Goal: Information Seeking & Learning: Learn about a topic

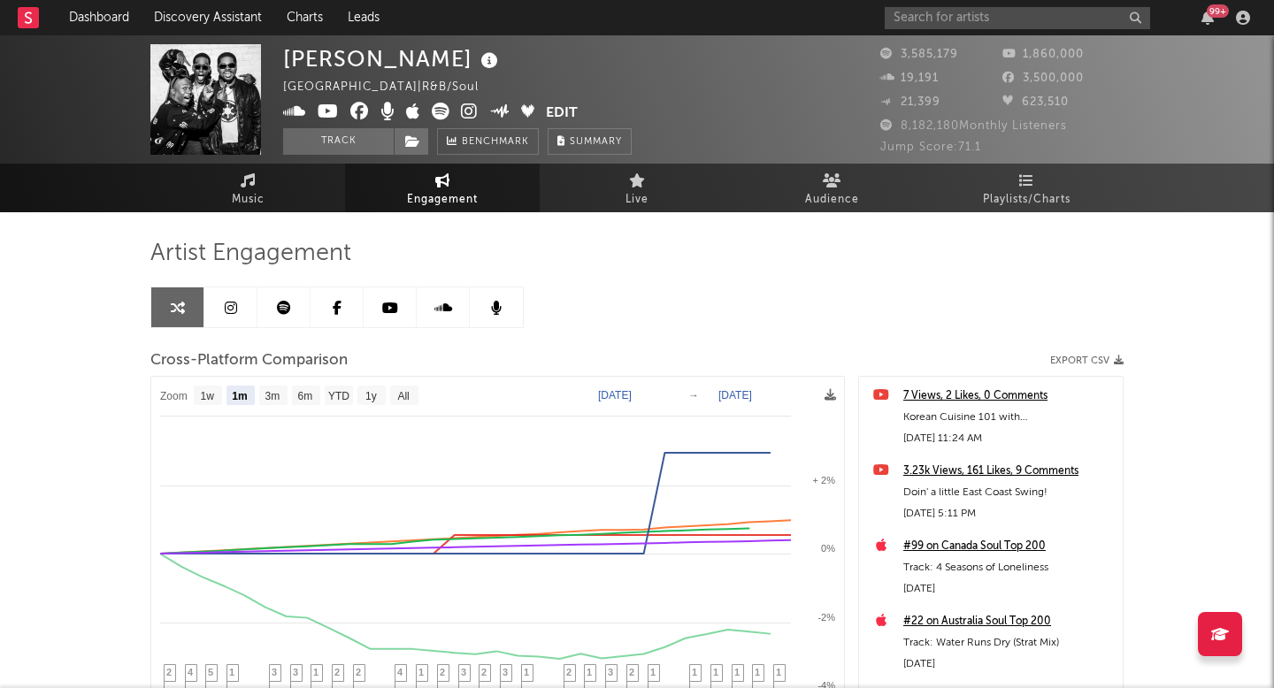
select select "1m"
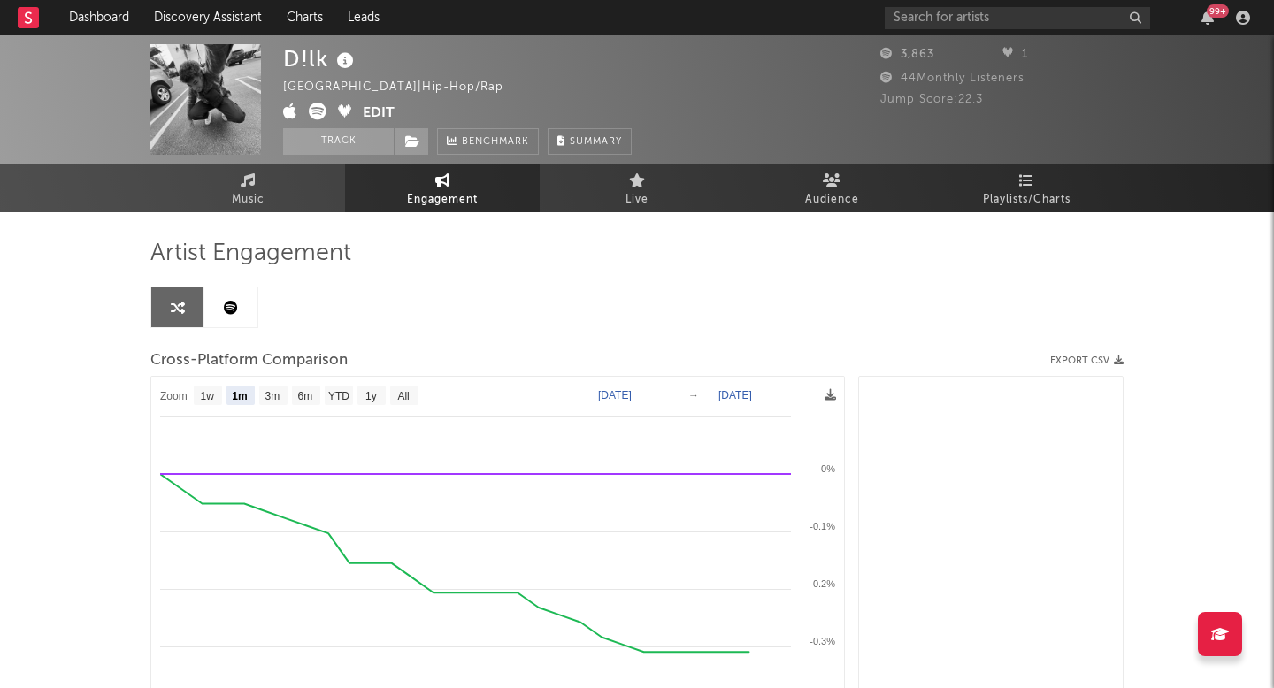
select select "1m"
click at [112, 11] on link "Dashboard" at bounding box center [99, 17] width 85 height 35
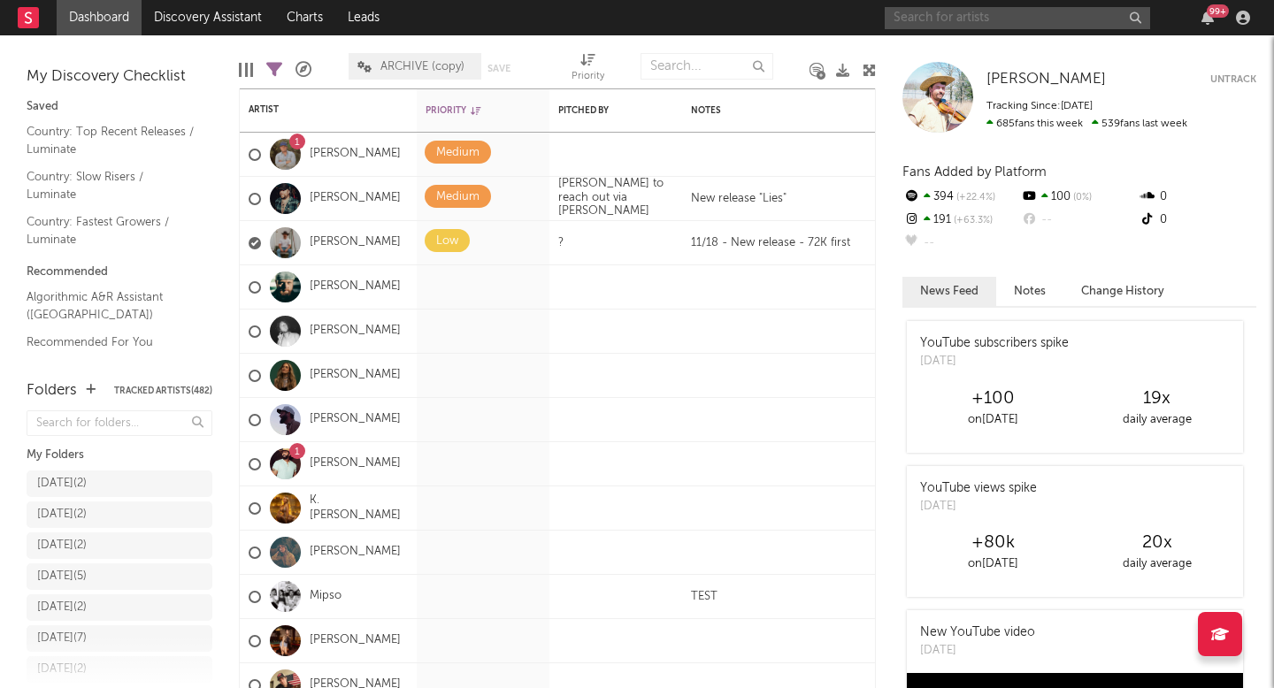
click at [1040, 17] on input "text" at bounding box center [1017, 18] width 265 height 22
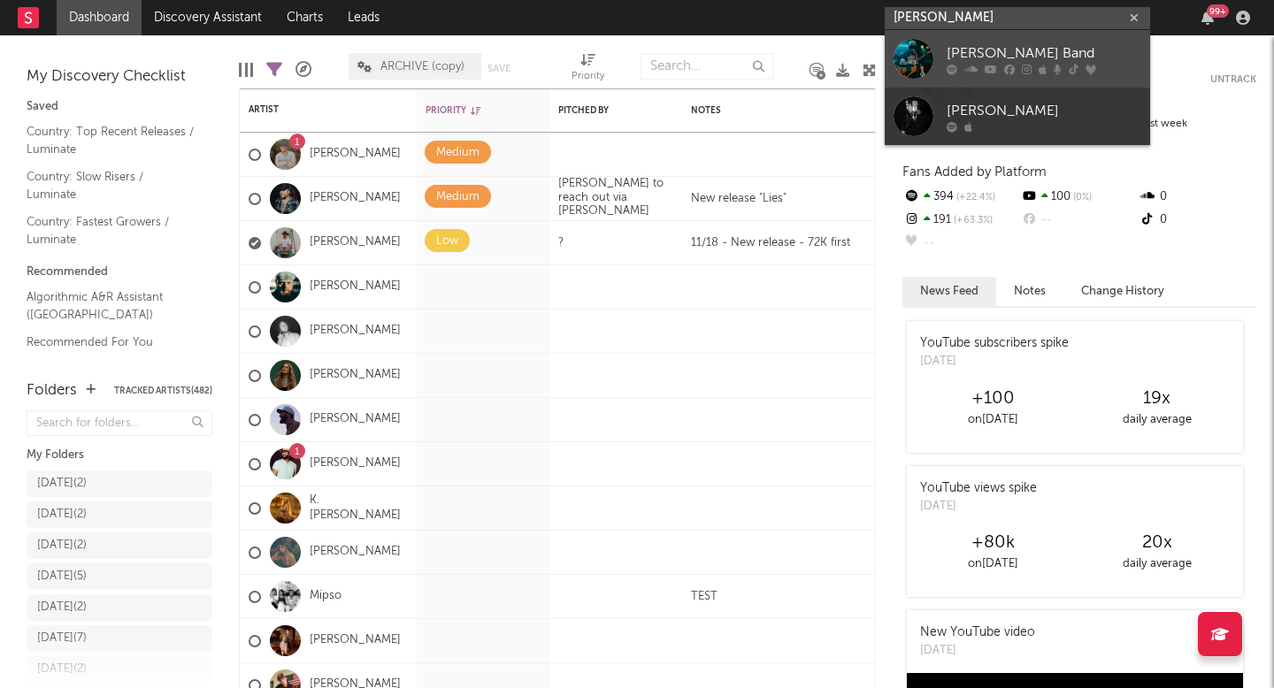
type input "logan rya"
click at [967, 48] on div "Logan Ryan Band" at bounding box center [1044, 52] width 195 height 21
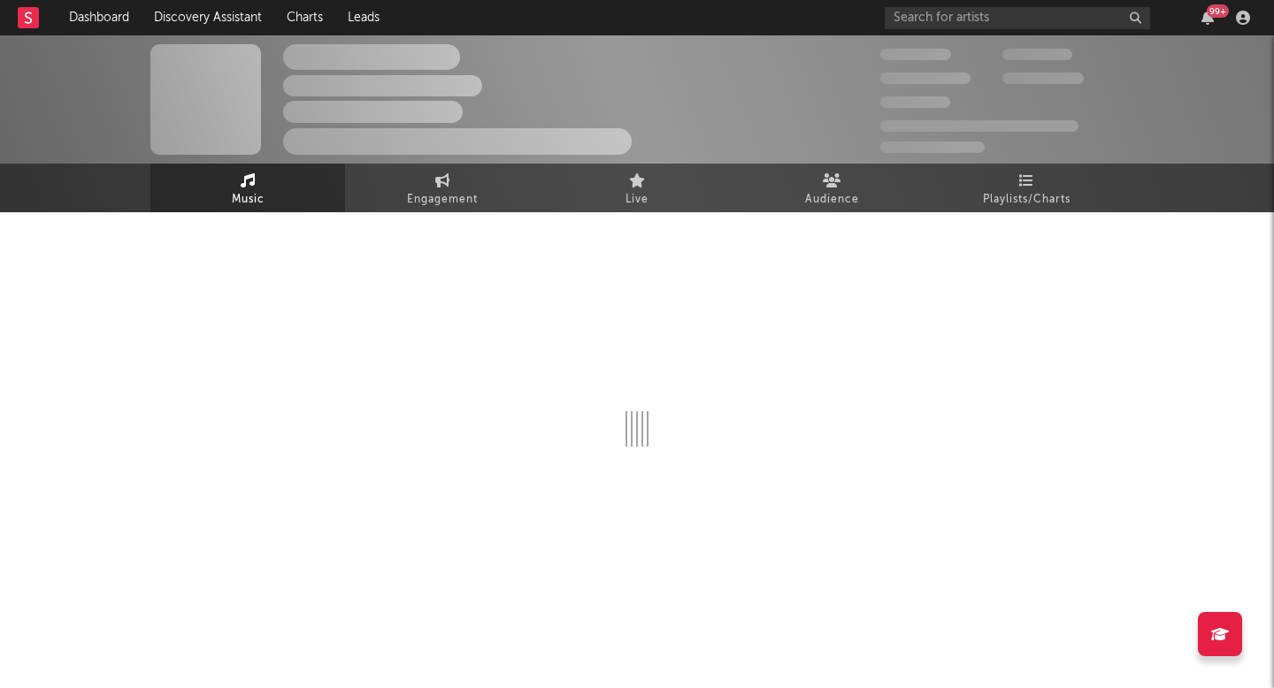
select select "6m"
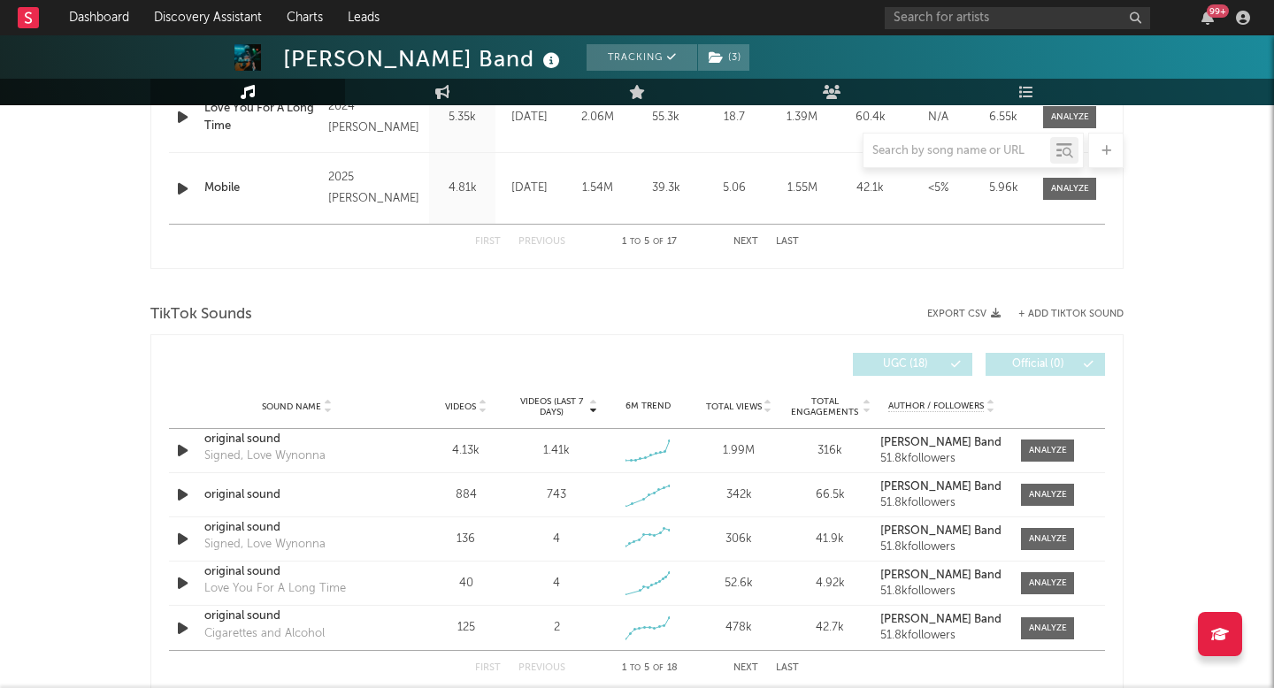
scroll to position [1081, 0]
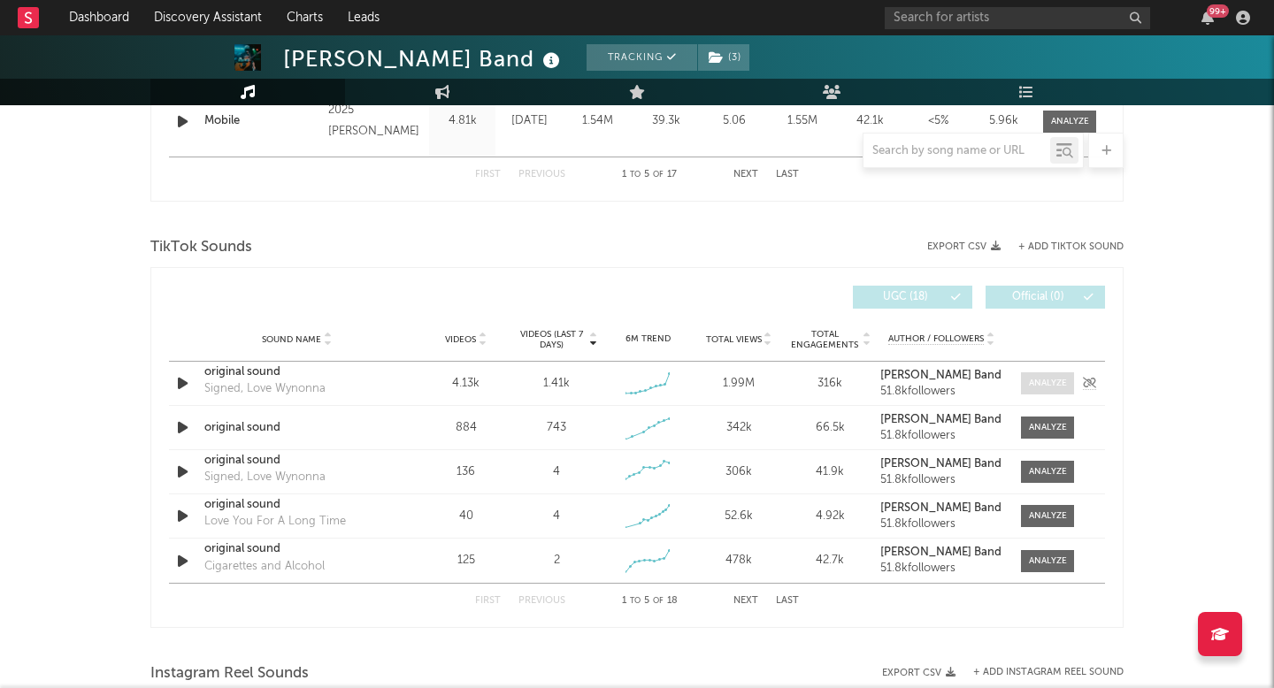
click at [1036, 377] on div at bounding box center [1048, 383] width 38 height 13
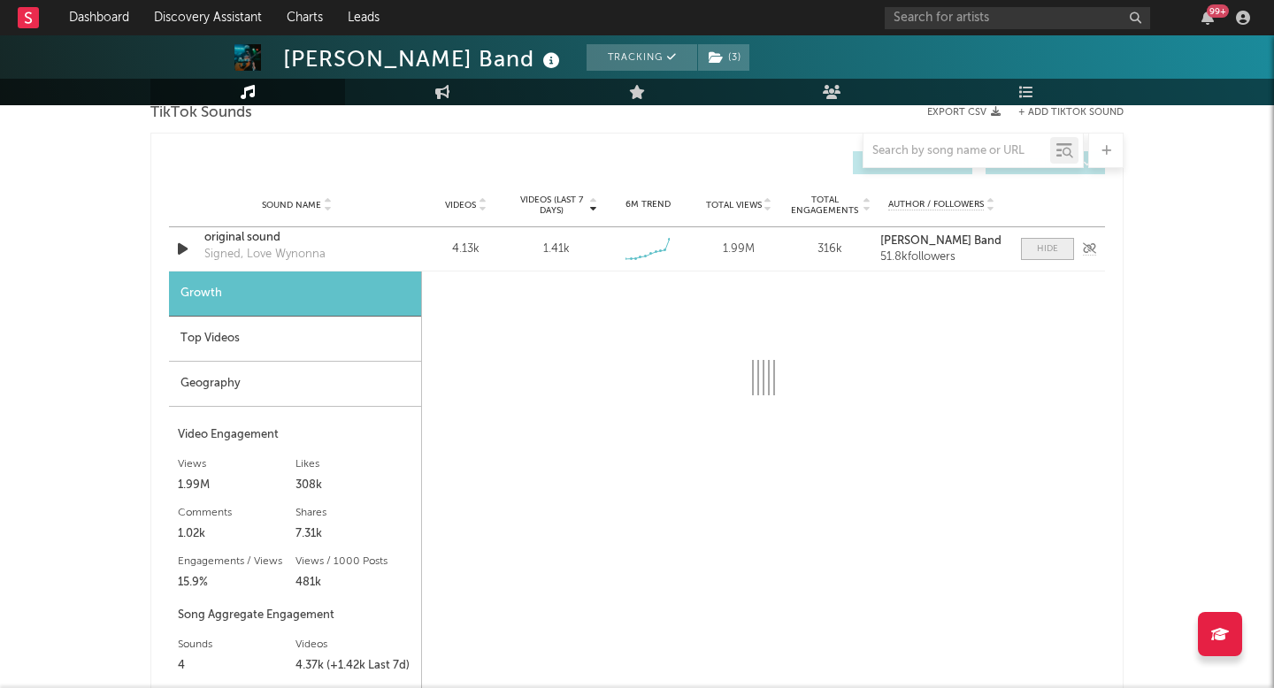
scroll to position [1218, 0]
select select "1w"
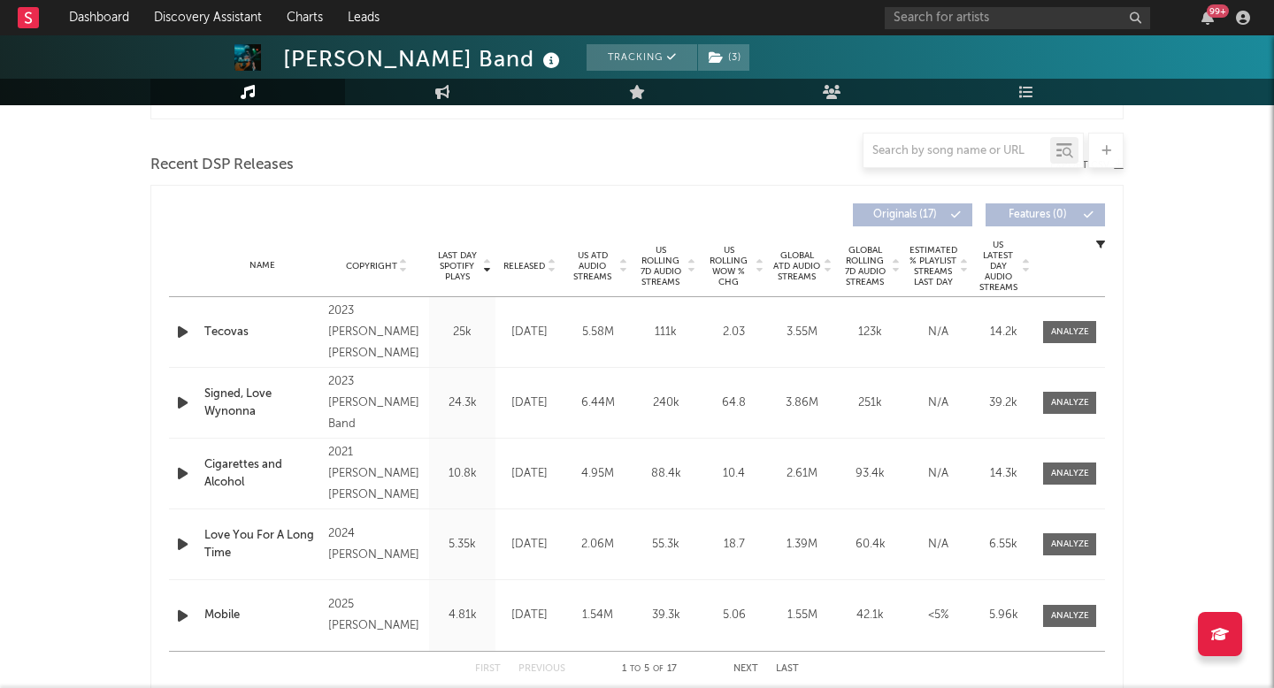
scroll to position [431, 0]
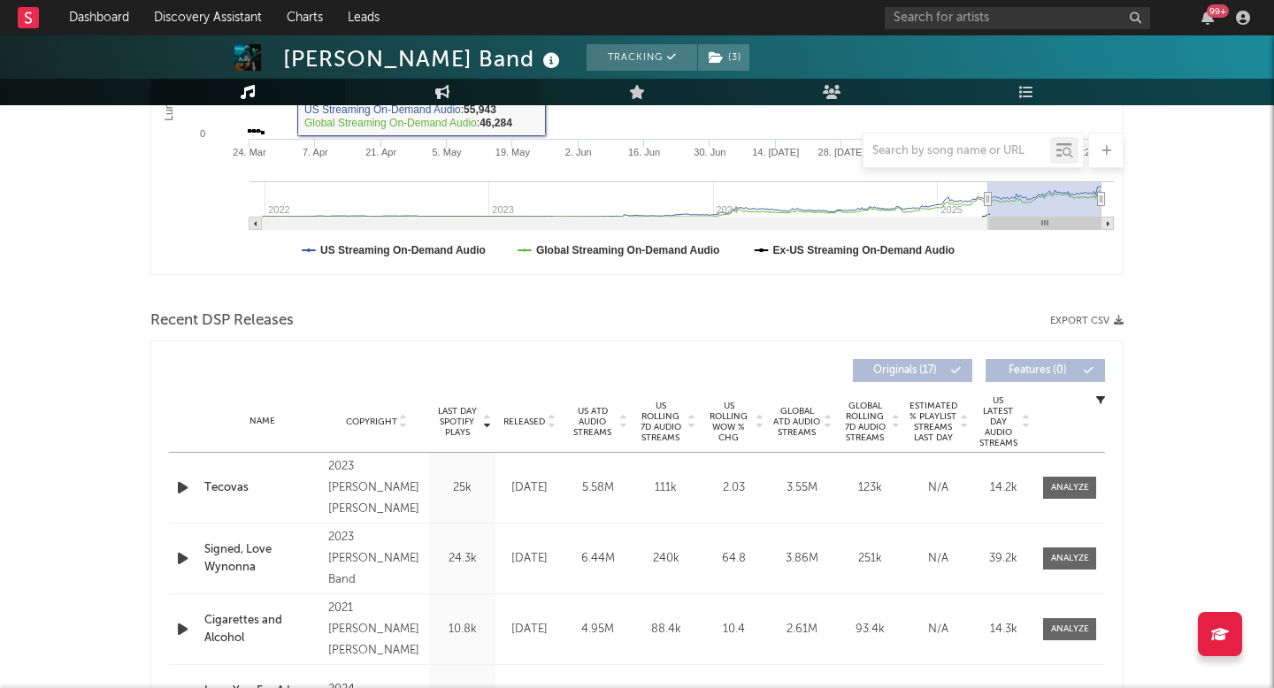
click at [459, 96] on link "Engagement" at bounding box center [442, 92] width 195 height 27
select select "1w"
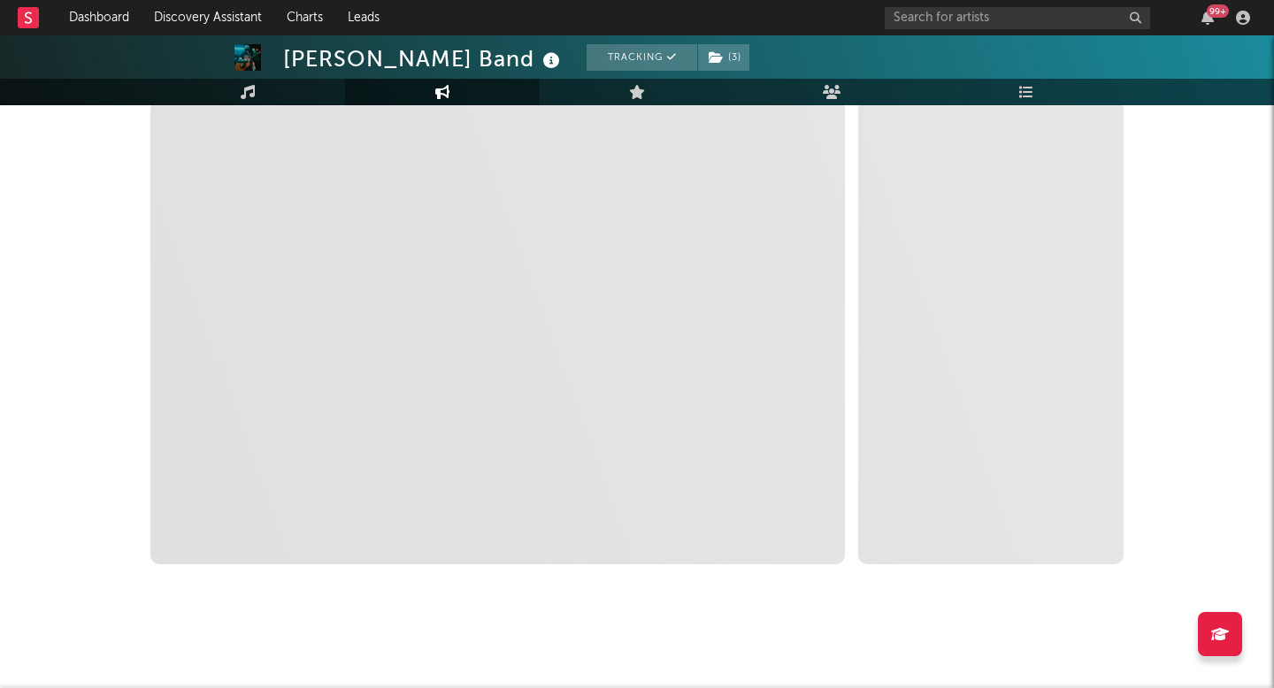
scroll to position [276, 0]
select select "1m"
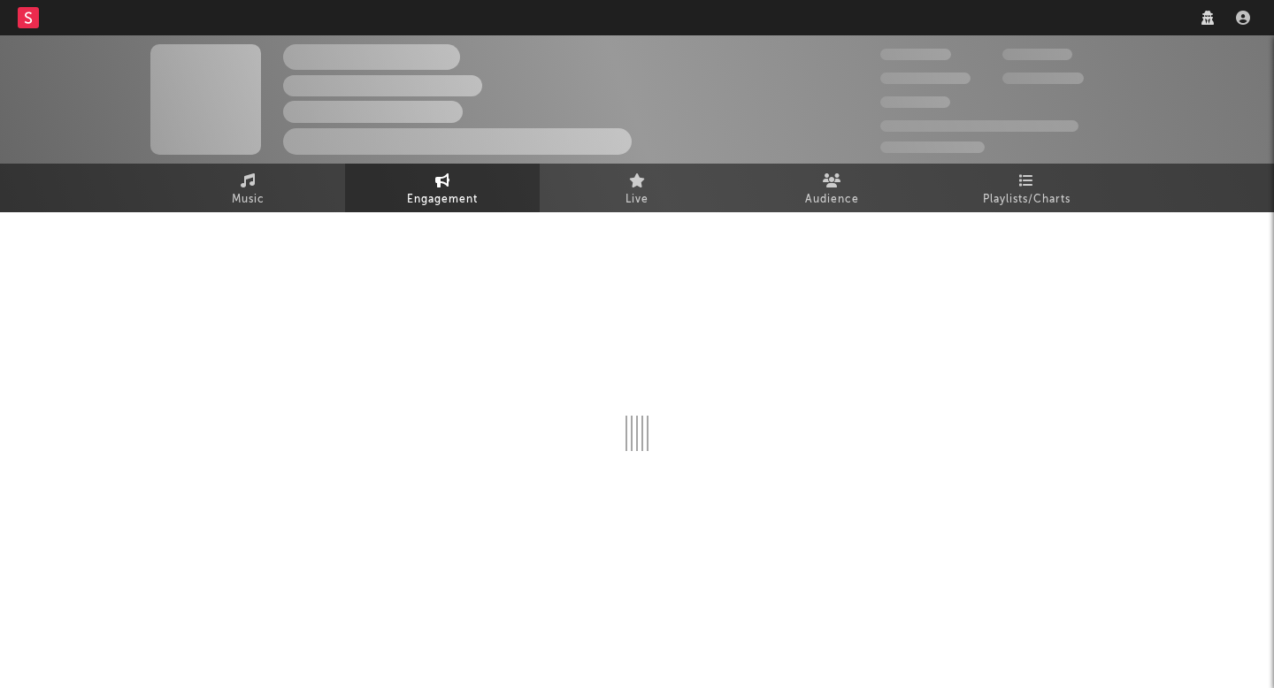
select select "1w"
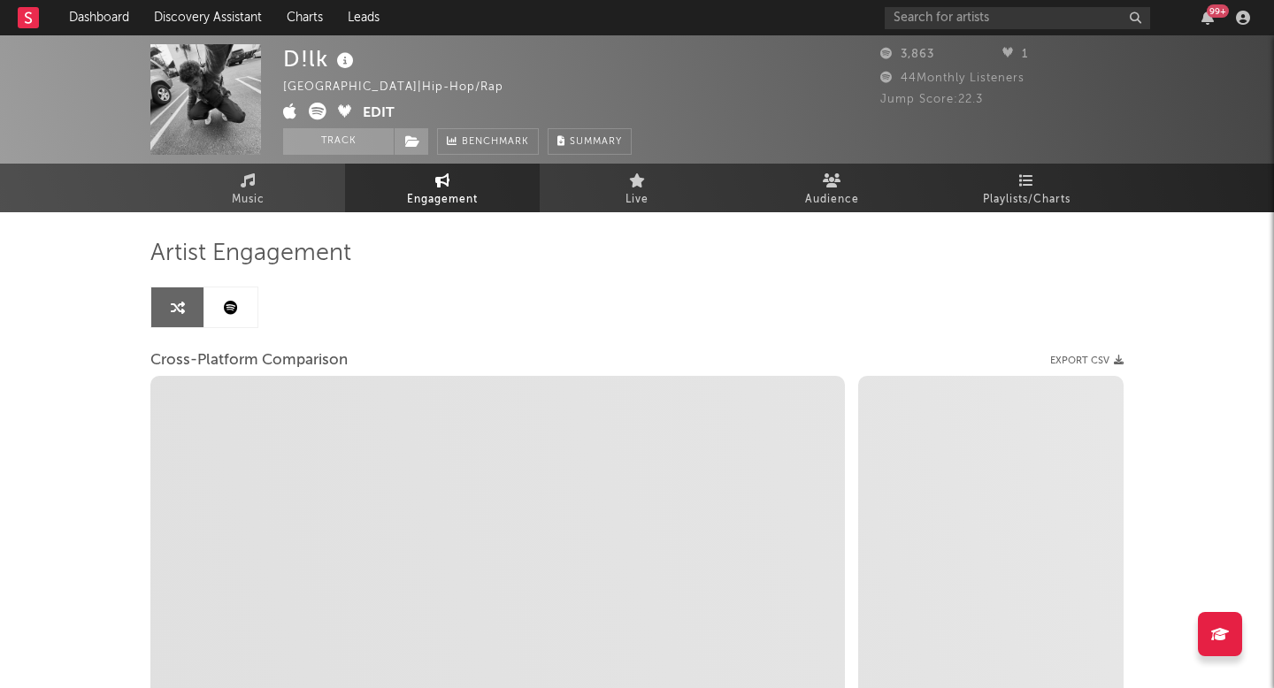
select select "1m"
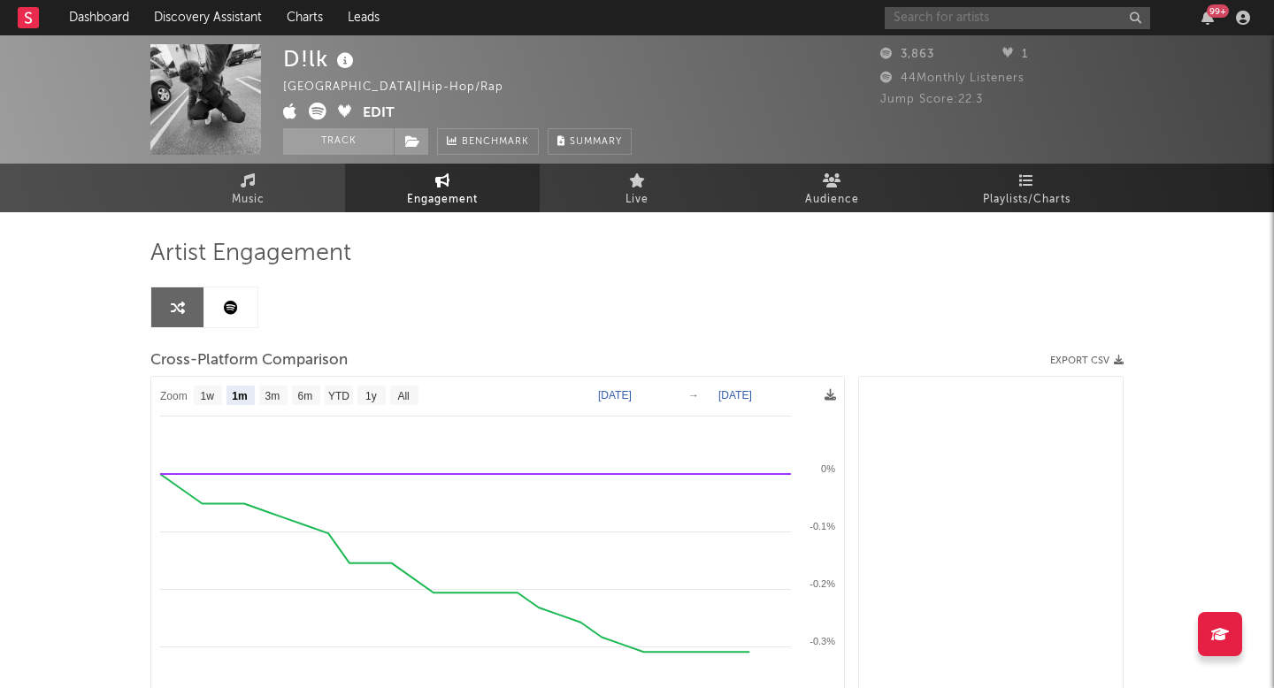
click at [987, 12] on input "text" at bounding box center [1017, 18] width 265 height 22
click at [991, 13] on input "logan ry" at bounding box center [1017, 18] width 265 height 22
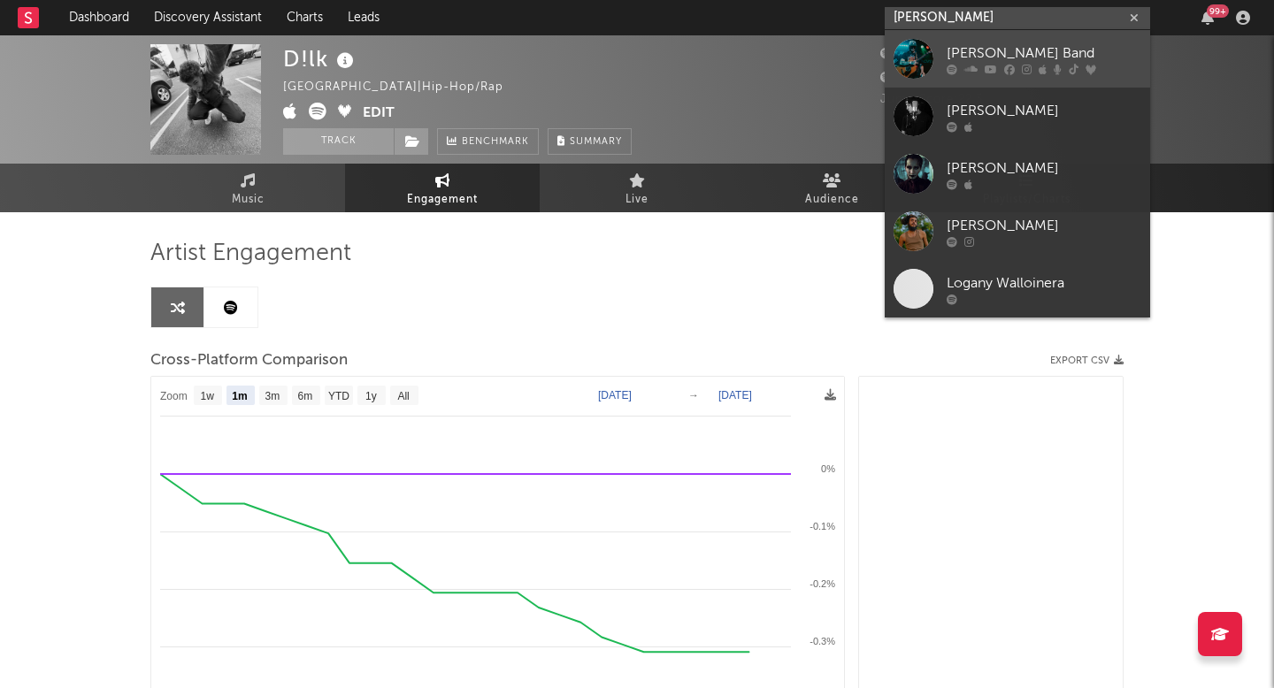
type input "logan ry"
click at [997, 56] on div "[PERSON_NAME] Band" at bounding box center [1044, 52] width 195 height 21
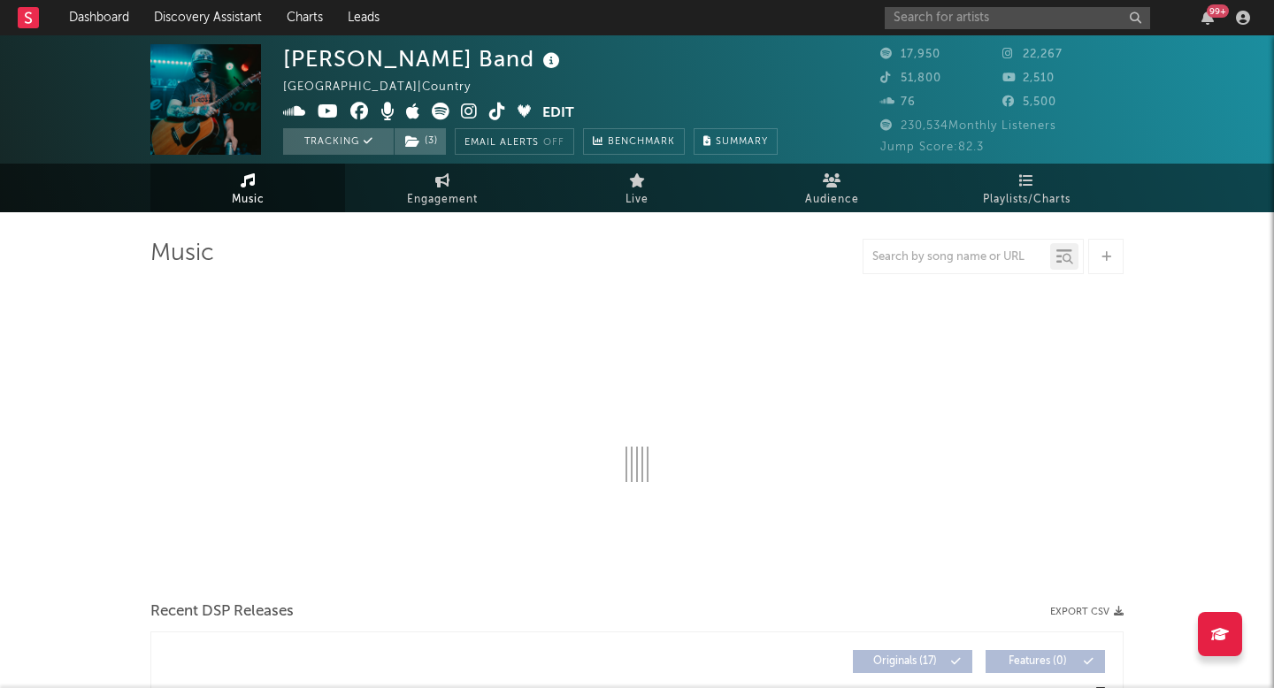
select select "6m"
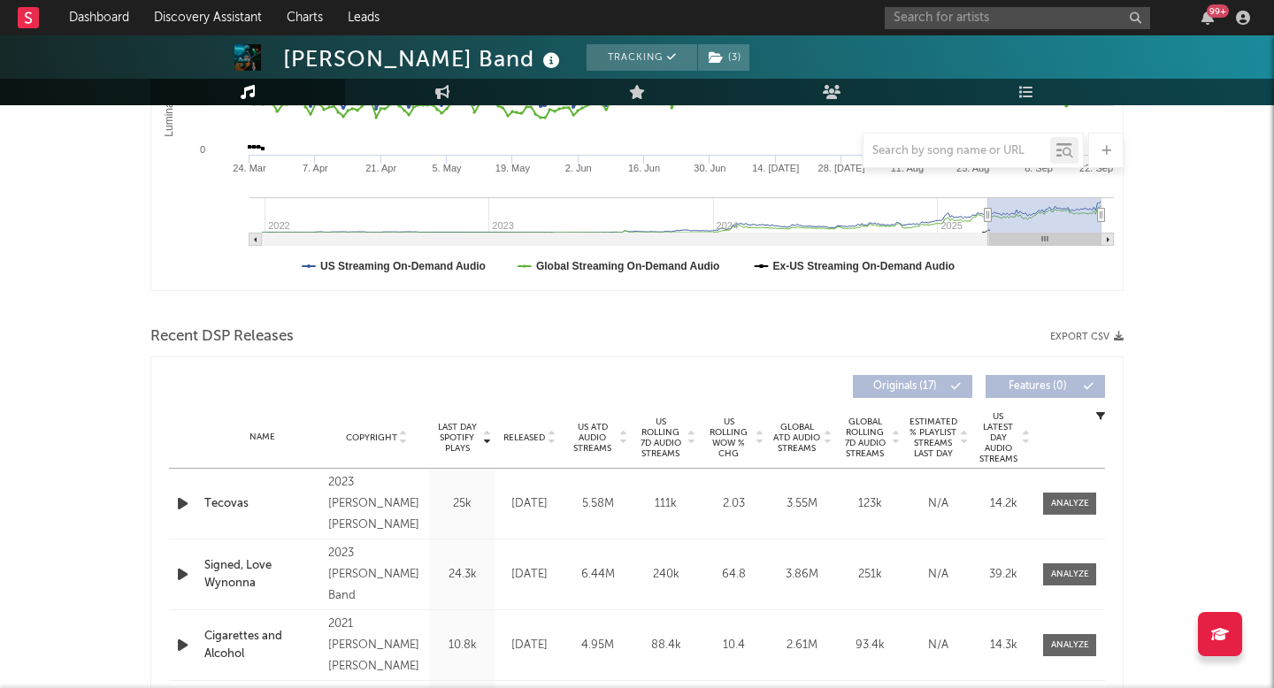
scroll to position [430, 0]
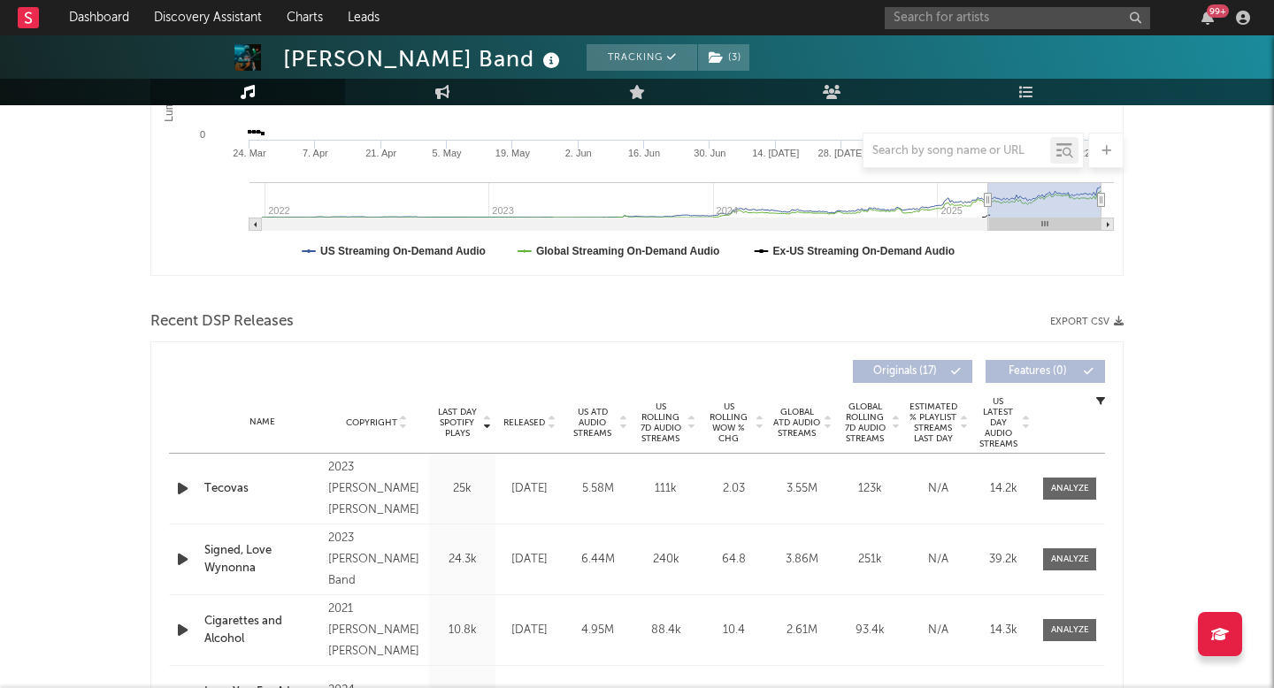
click at [677, 410] on span "US Rolling 7D Audio Streams" at bounding box center [660, 423] width 49 height 42
click at [1068, 495] on div at bounding box center [1070, 488] width 38 height 13
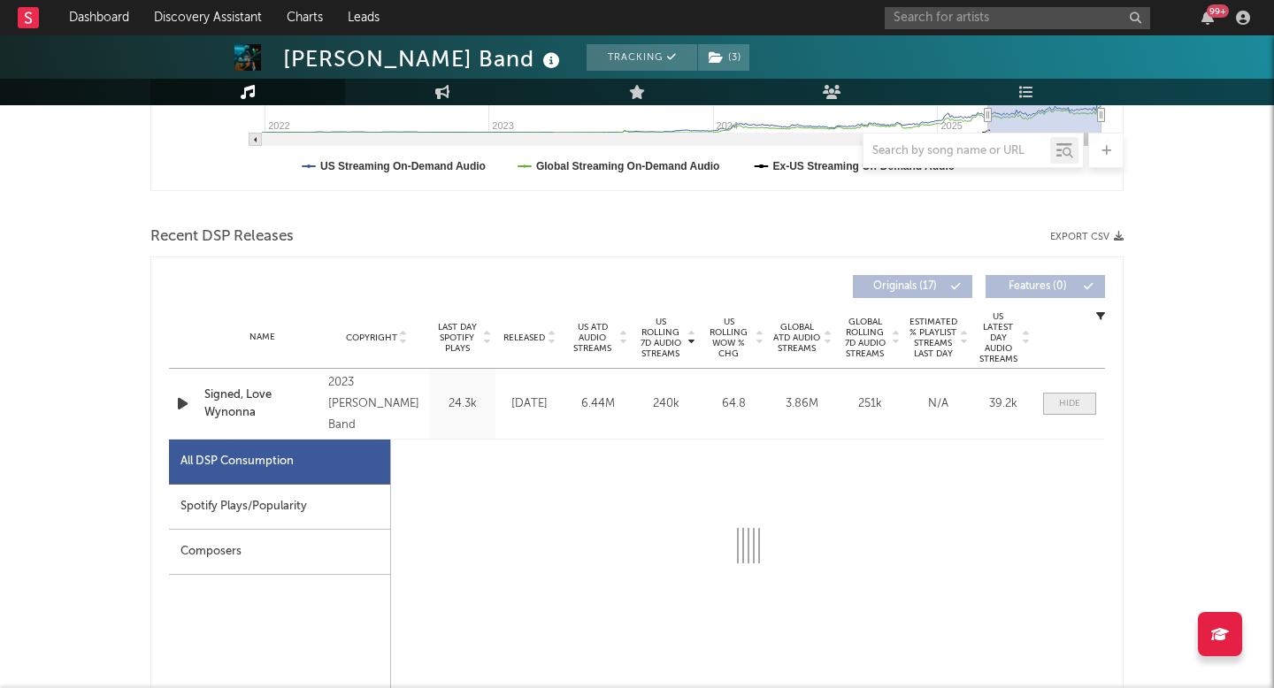
scroll to position [557, 0]
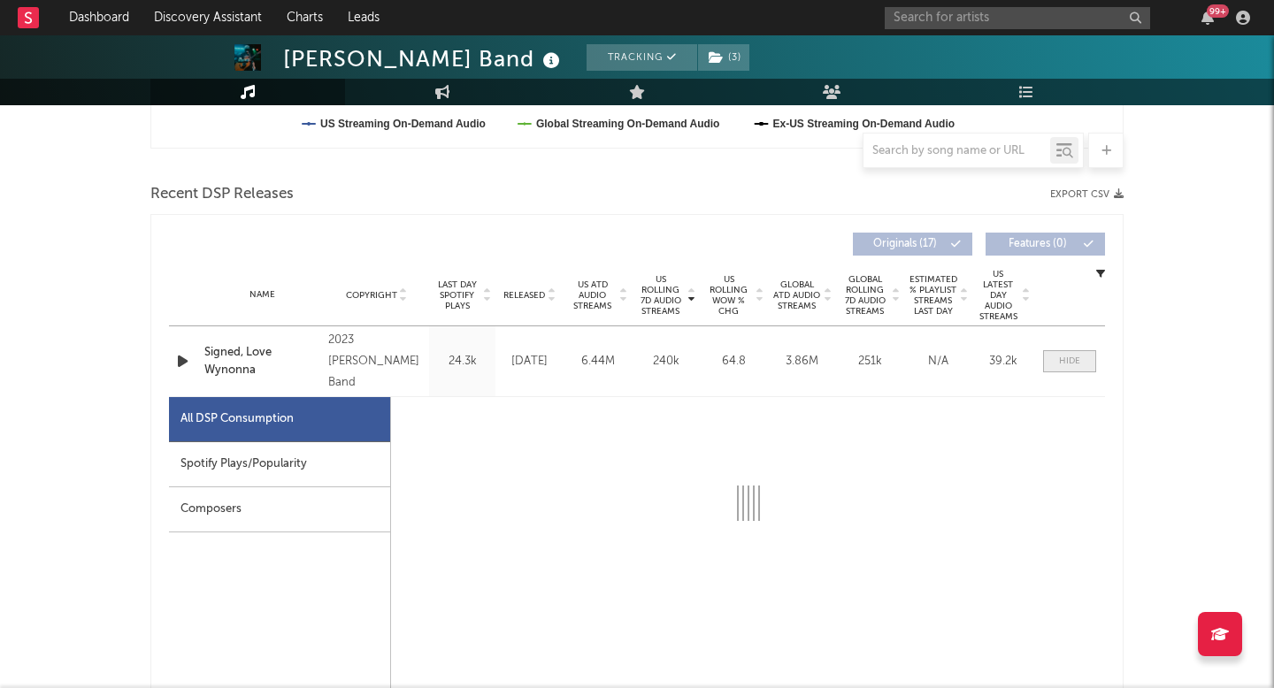
select select "6m"
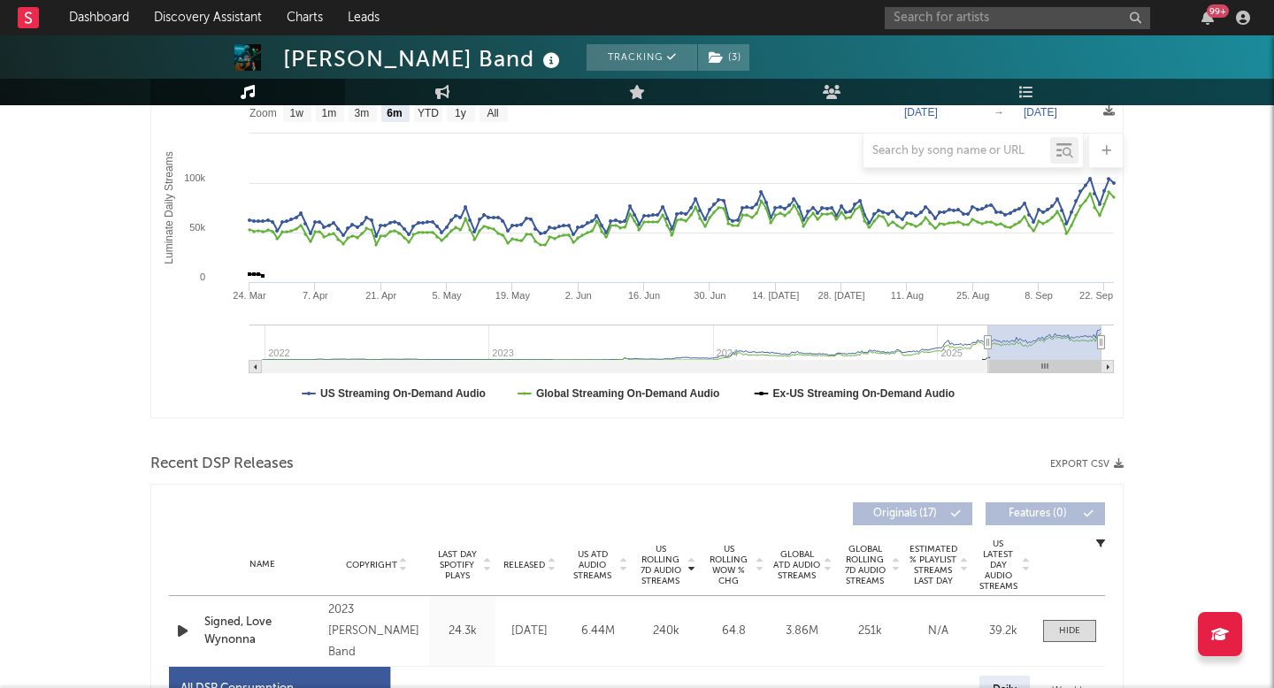
scroll to position [212, 0]
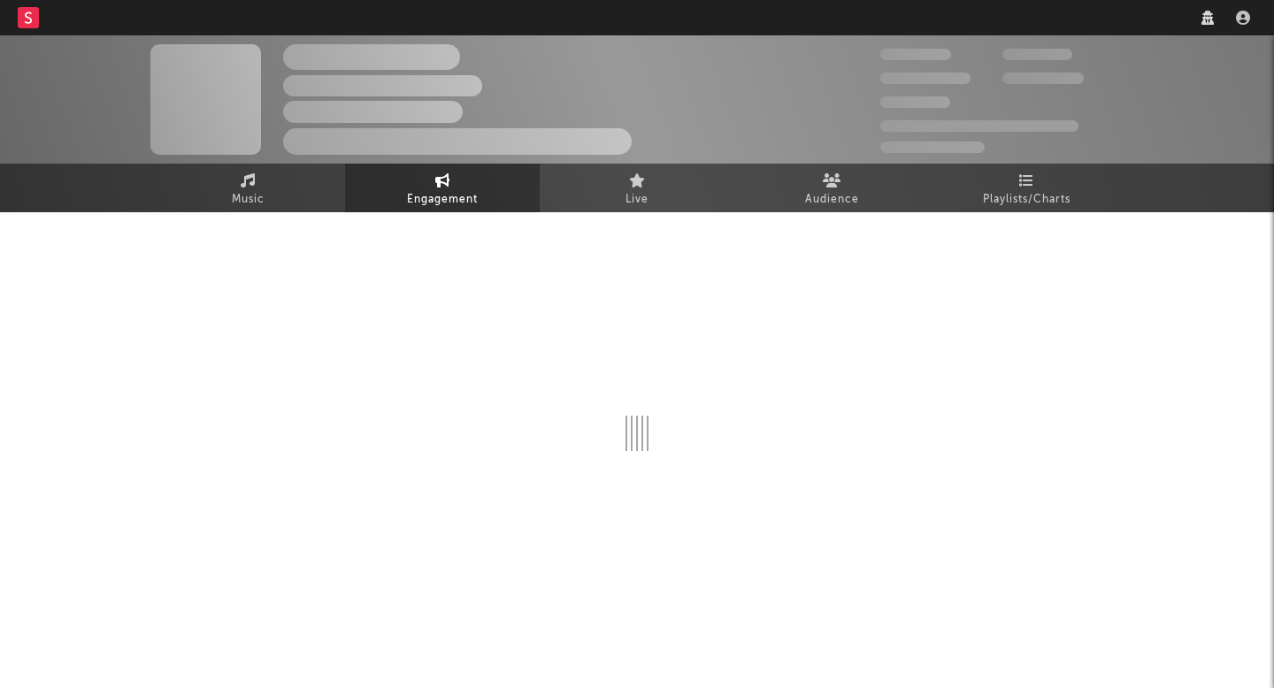
select select "1w"
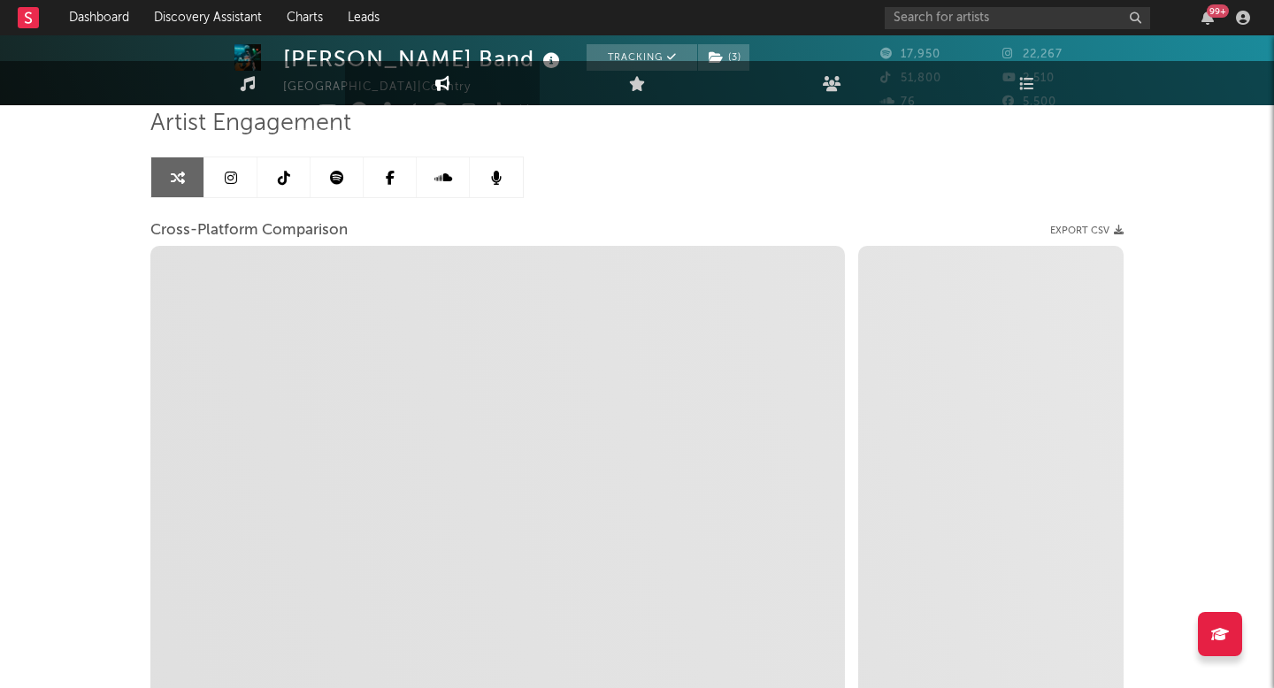
select select "1m"
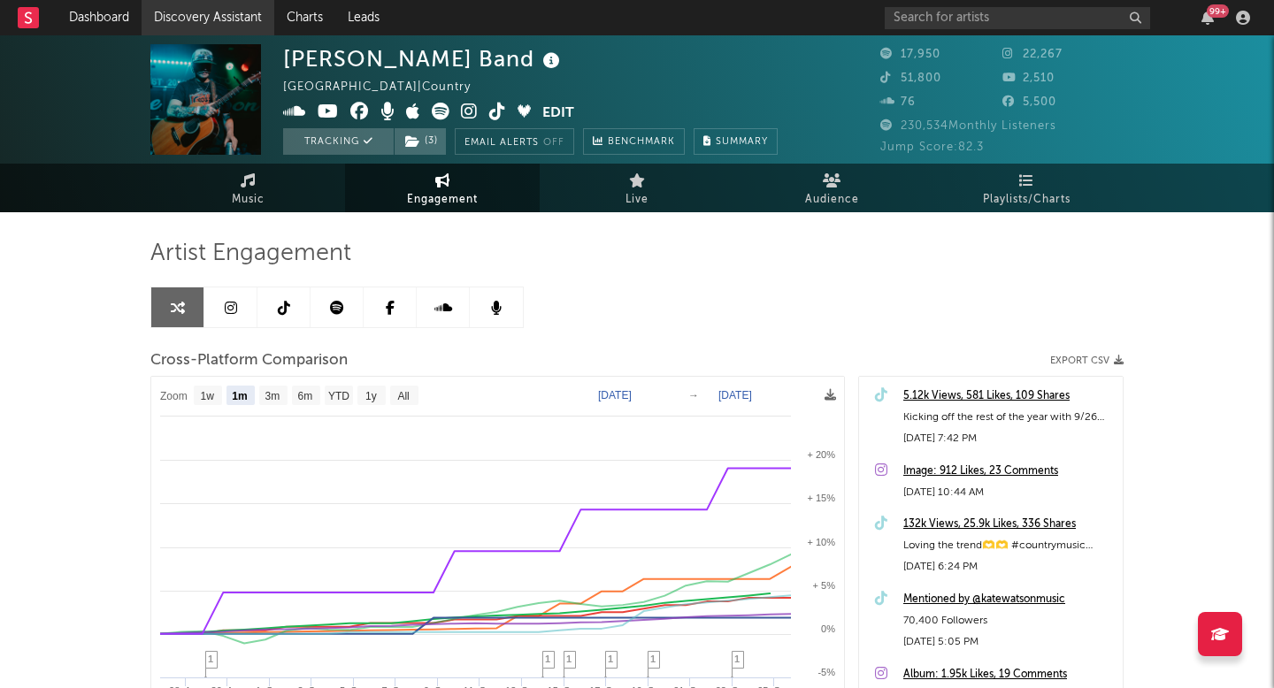
click at [219, 15] on link "Discovery Assistant" at bounding box center [208, 17] width 133 height 35
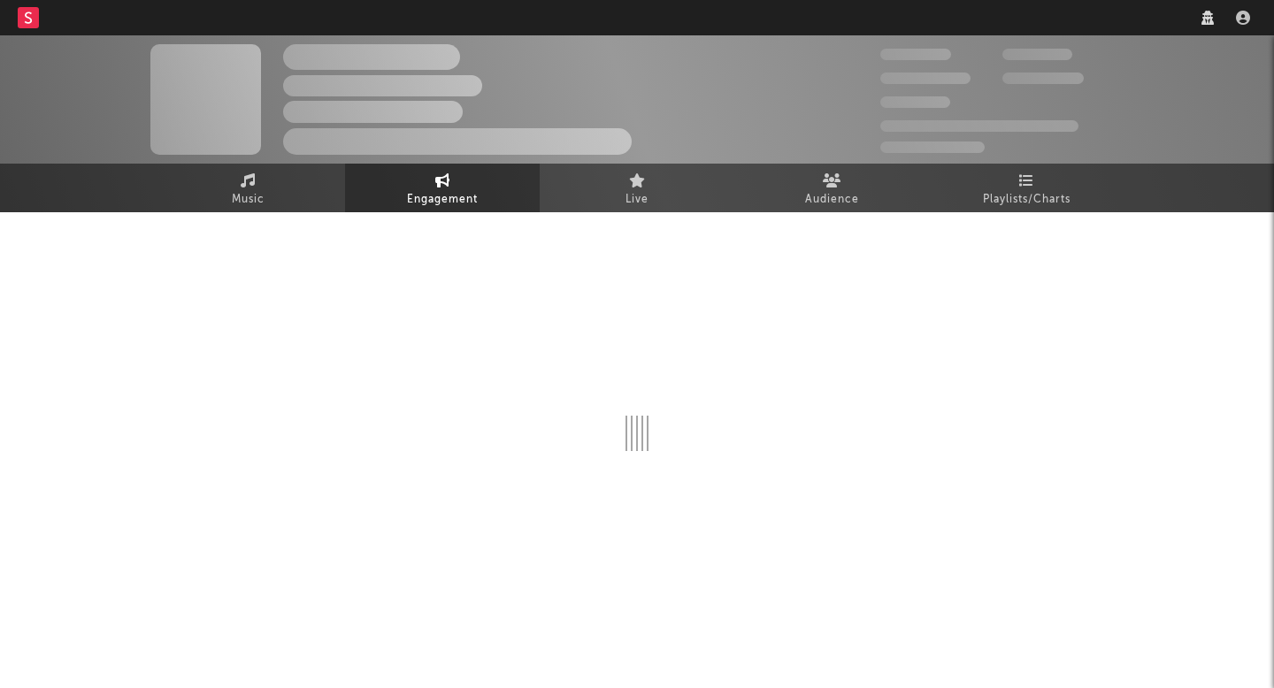
select select "1w"
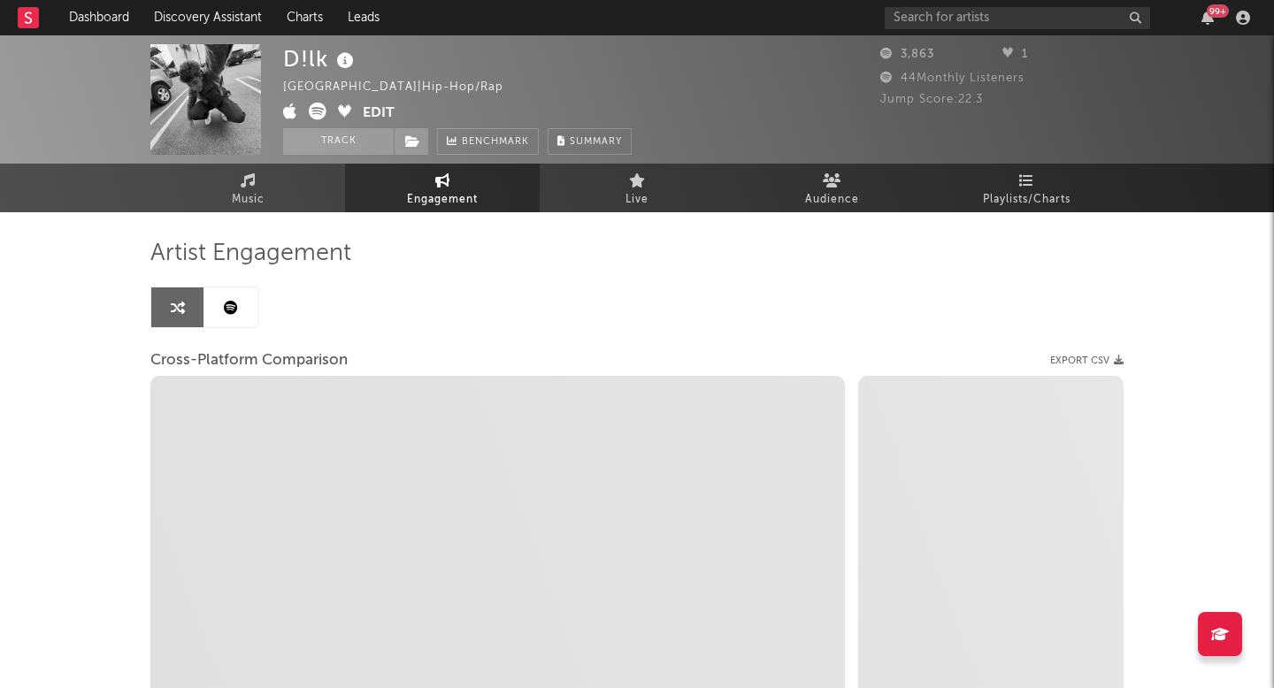
select select "1m"
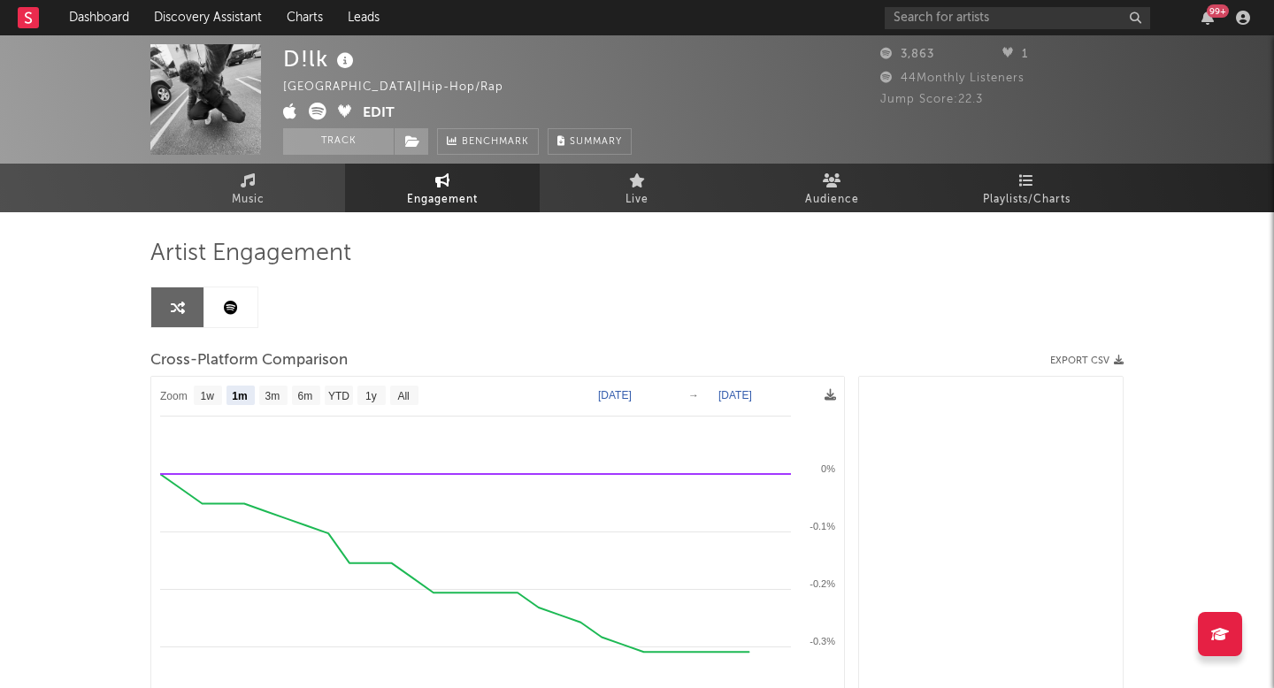
select select "1m"
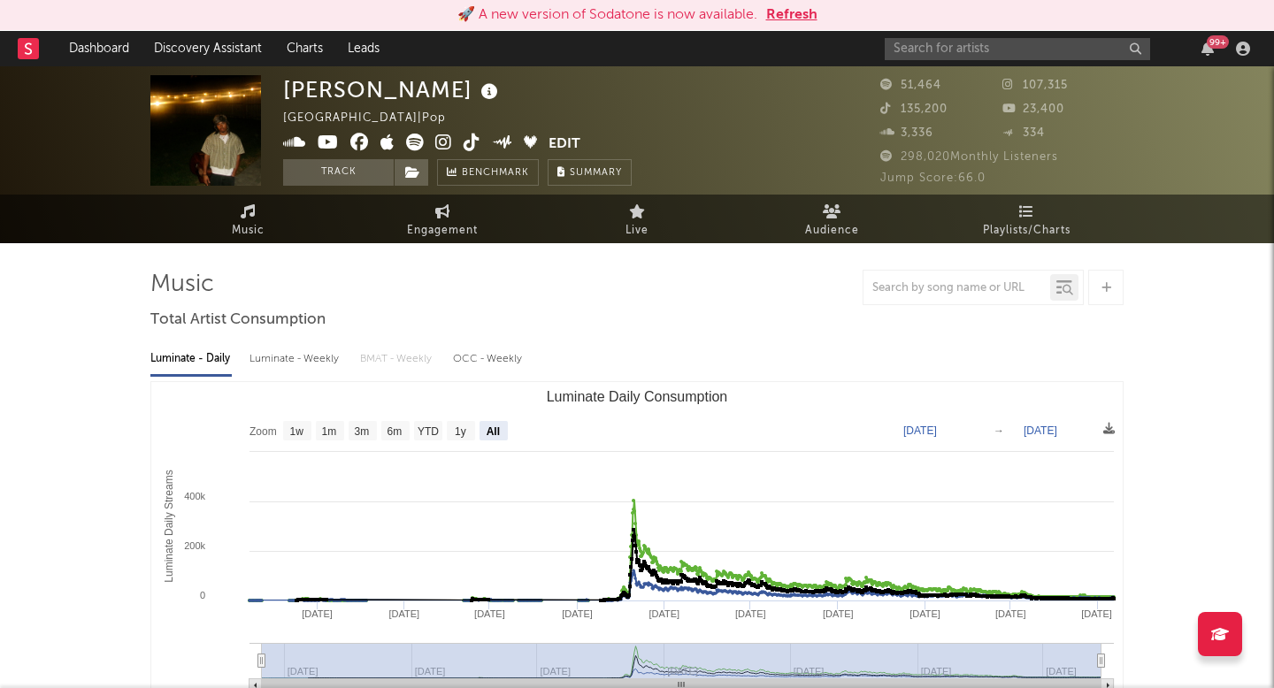
select select "All"
click at [418, 219] on link "Engagement" at bounding box center [442, 219] width 195 height 49
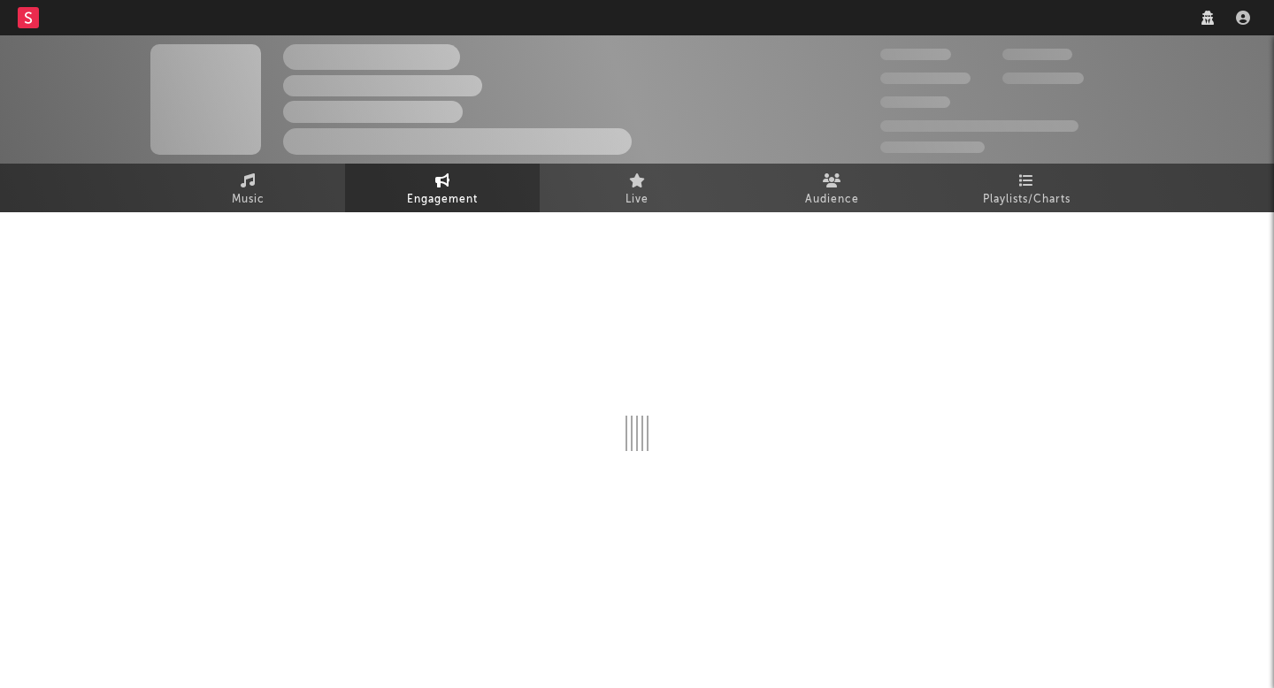
select select "1w"
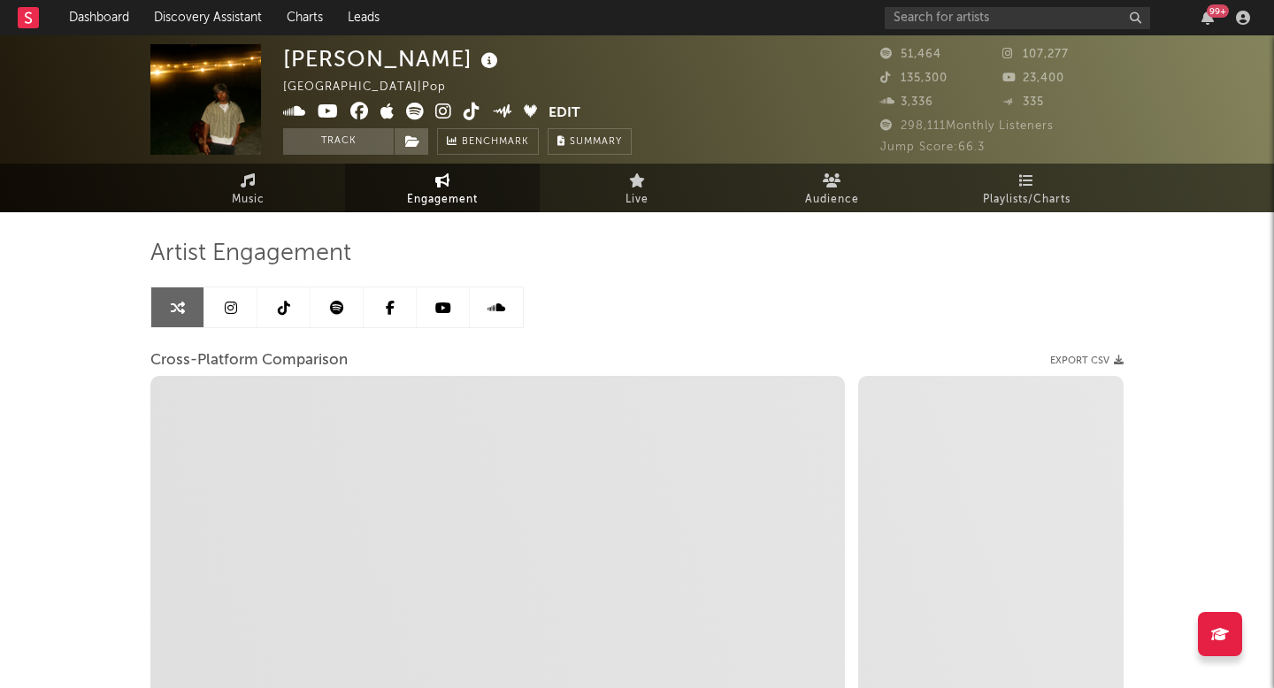
select select "1m"
